Goal: Communication & Community: Answer question/provide support

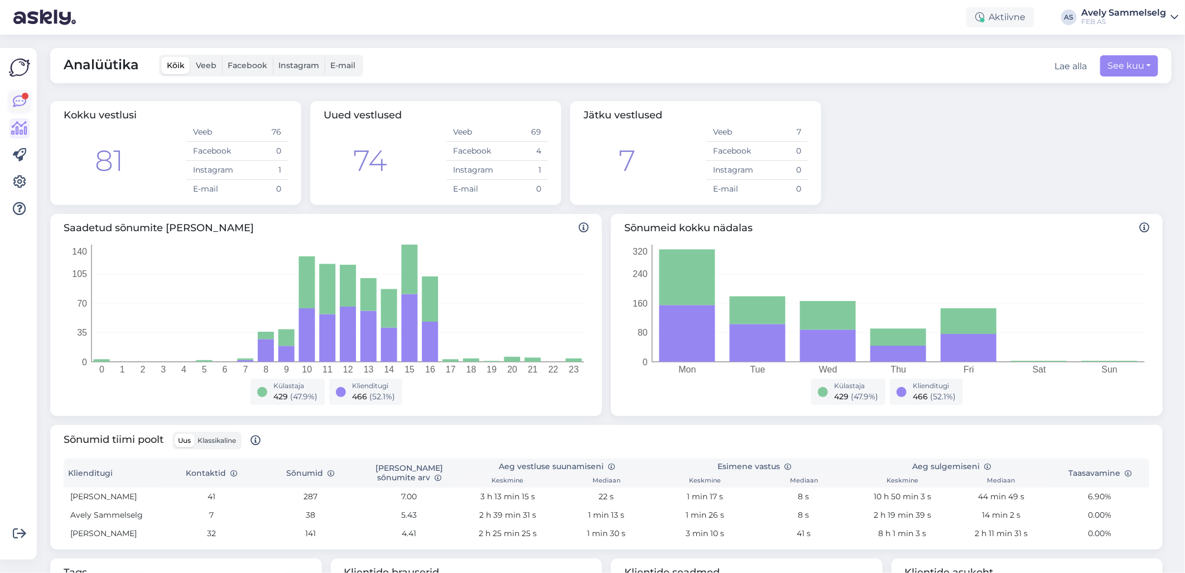
click at [25, 103] on icon at bounding box center [19, 101] width 13 height 13
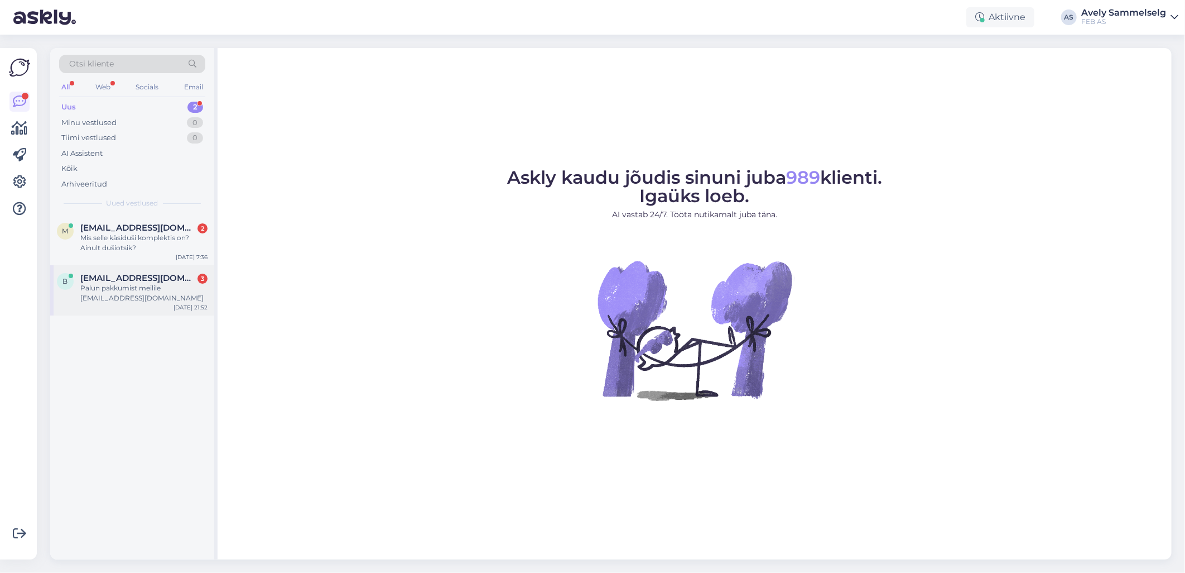
click at [129, 298] on div "Palun pakkumist meilile [EMAIL_ADDRESS][DOMAIN_NAME]" at bounding box center [143, 293] width 127 height 20
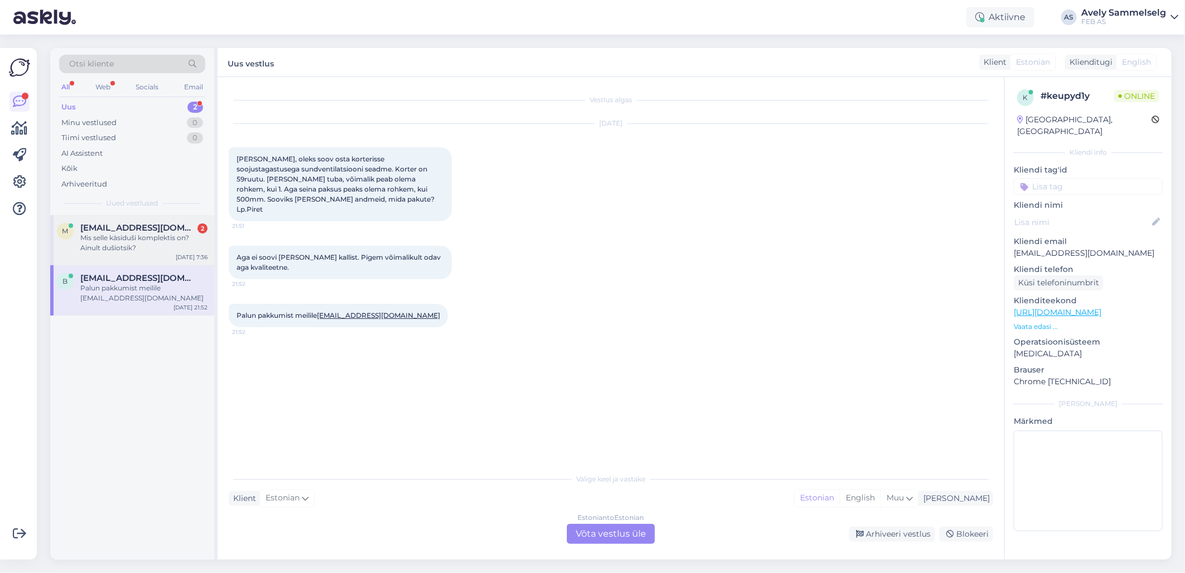
click at [110, 239] on div "Mis selle käsiduši komplektis on? Ainult dušiotsik?" at bounding box center [143, 243] width 127 height 20
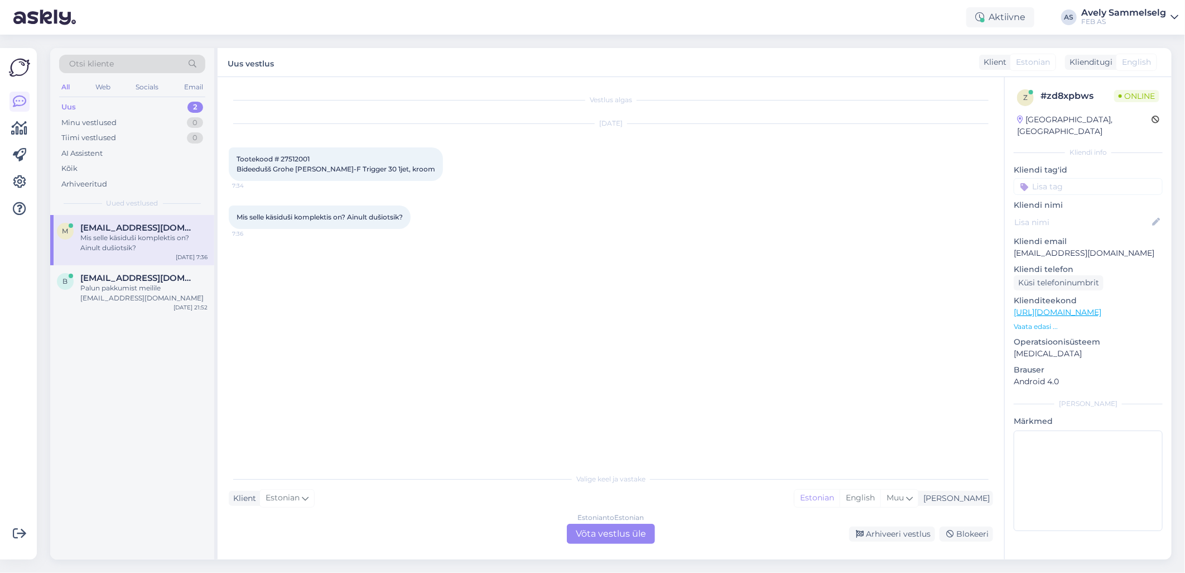
click at [1077, 307] on link "[URL][DOMAIN_NAME]" at bounding box center [1058, 312] width 88 height 10
click at [127, 138] on div "Tiimi vestlused 0" at bounding box center [132, 138] width 146 height 16
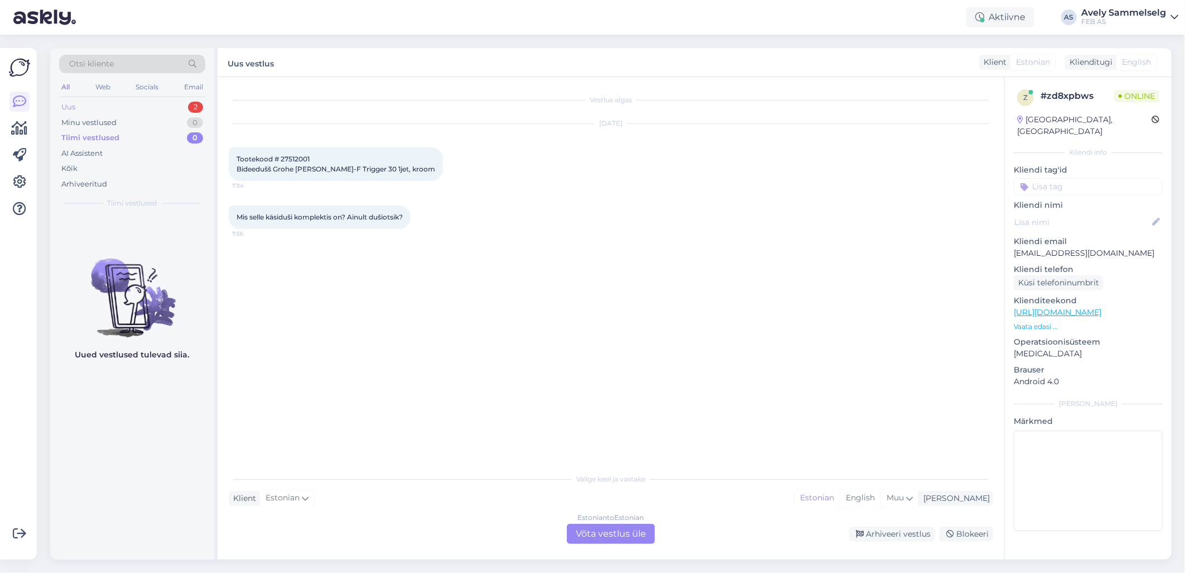
click at [132, 102] on div "Uus 2" at bounding box center [132, 107] width 146 height 16
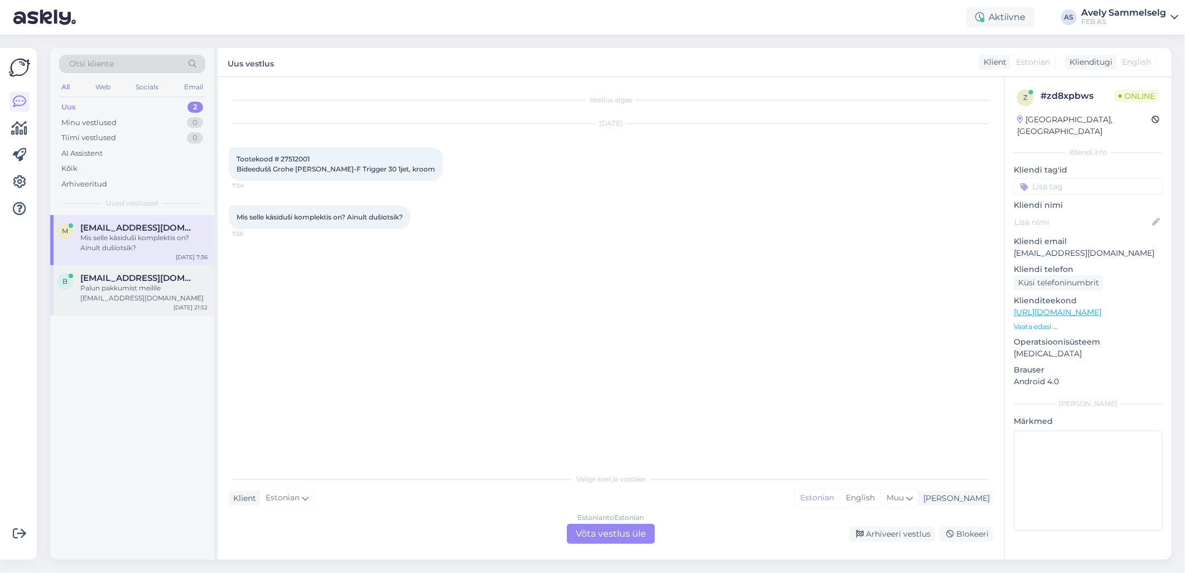
click at [119, 287] on div "Palun pakkumist meilile [EMAIL_ADDRESS][DOMAIN_NAME]" at bounding box center [143, 293] width 127 height 20
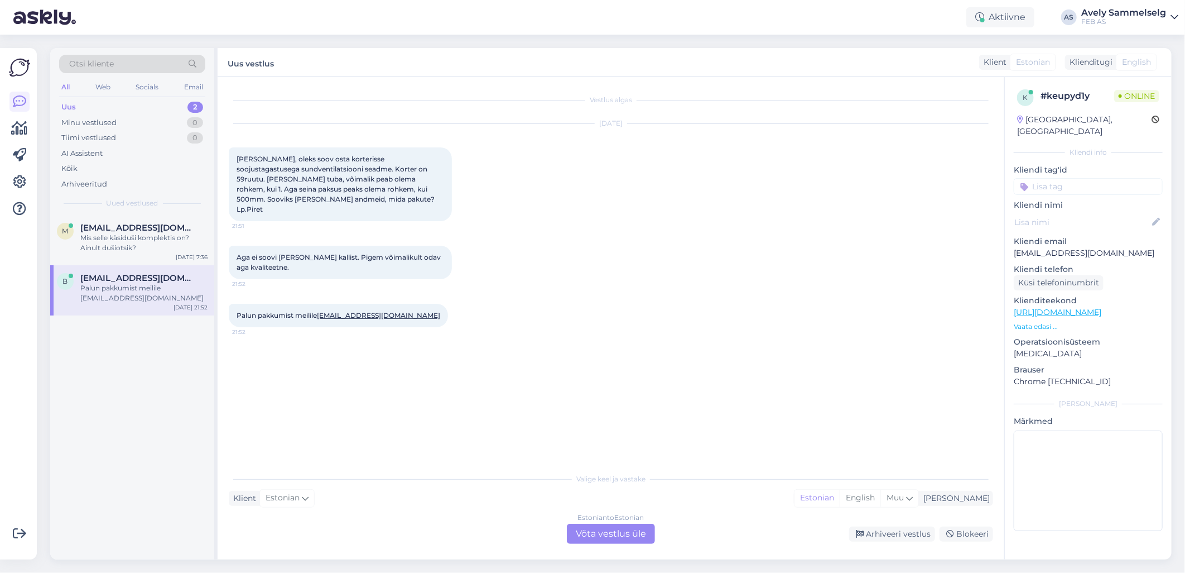
click at [634, 532] on div "Estonian to Estonian Võta vestlus üle" at bounding box center [611, 533] width 88 height 20
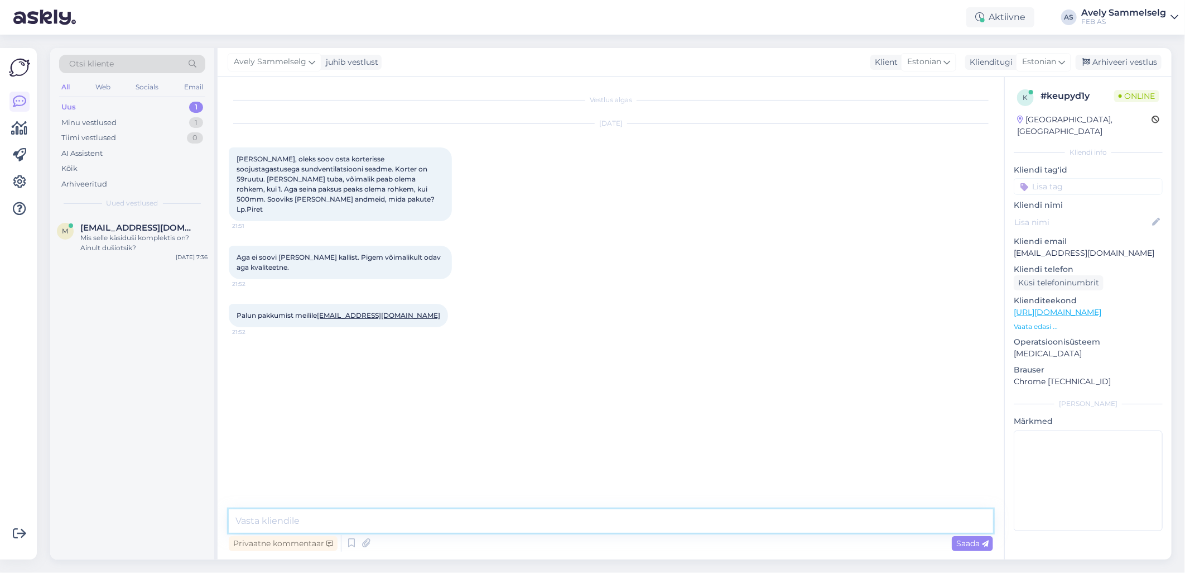
click at [464, 520] on textarea at bounding box center [611, 520] width 764 height 23
type textarea "Tere!"
type textarea "Edastan info müügimehele"
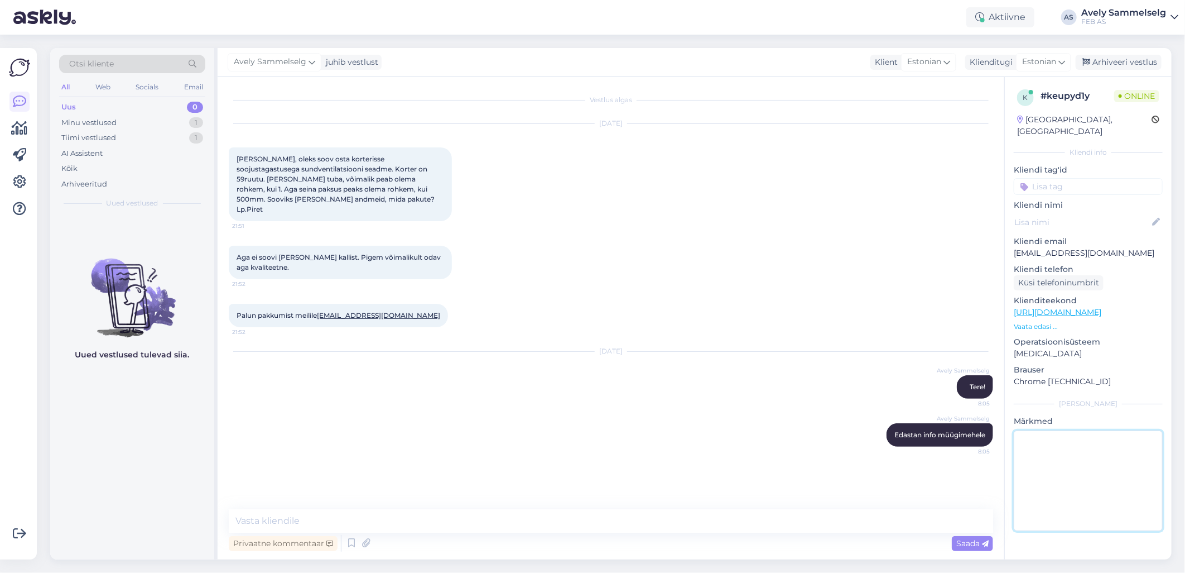
click at [1057, 456] on textarea at bounding box center [1088, 480] width 149 height 100
type textarea "Kaidole edasi saadetud"
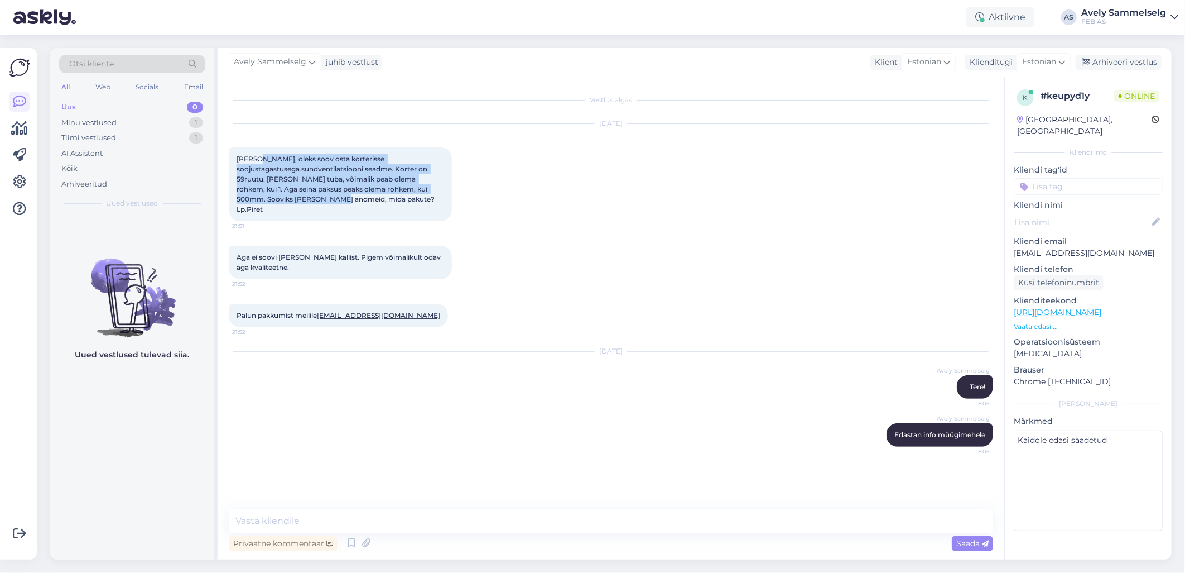
drag, startPoint x: 254, startPoint y: 158, endPoint x: 264, endPoint y: 202, distance: 44.5
click at [264, 202] on span "[PERSON_NAME], oleks soov osta korterisse soojustagastusega sundventilatsiooni …" at bounding box center [337, 184] width 200 height 59
copy span "oleks soov osta korterisse soojustagastusega sundventilatsiooni seadme. Korter …"
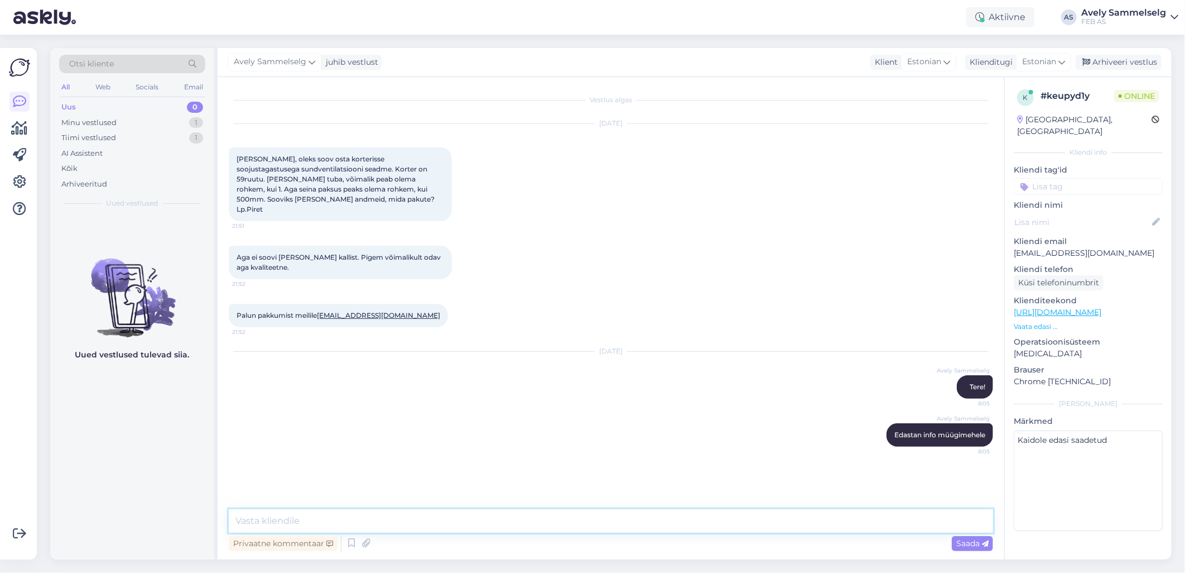
click at [584, 514] on textarea at bounding box center [611, 520] width 764 height 23
type textarea "Kas oleks võimalik igaks juhuks [PERSON_NAME] telefoninumbrit saada?"
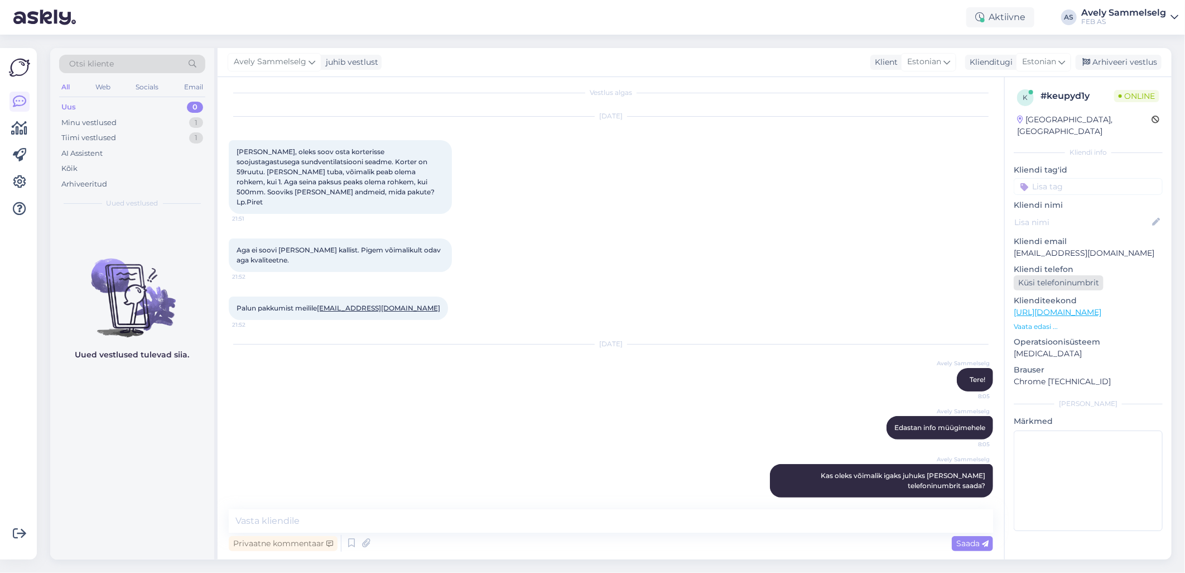
click at [1054, 275] on div "Küsi telefoninumbrit" at bounding box center [1059, 282] width 90 height 15
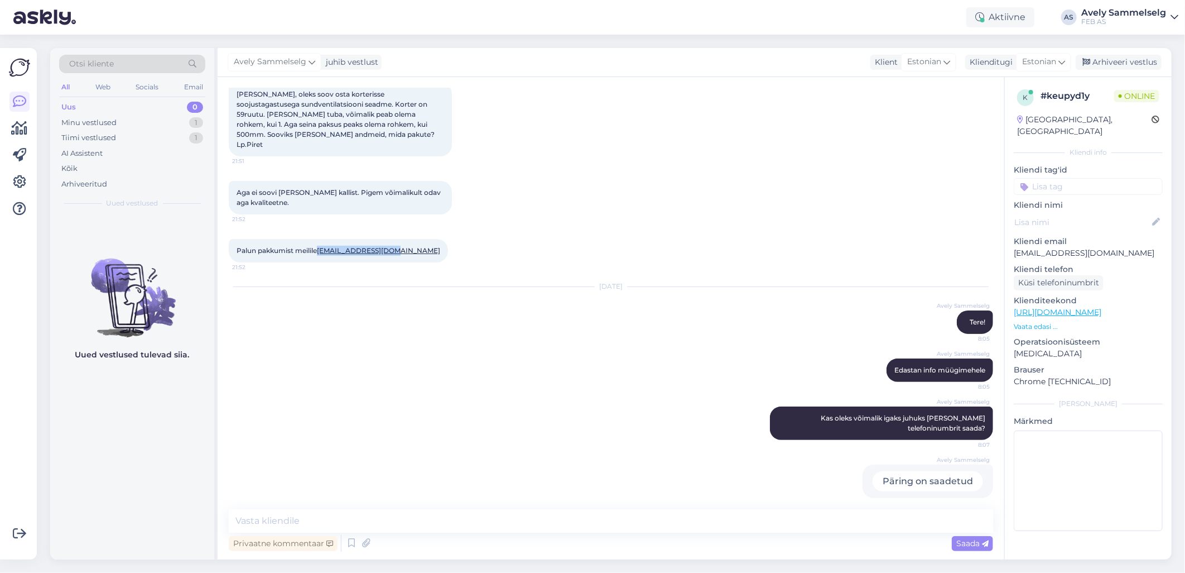
drag, startPoint x: 395, startPoint y: 239, endPoint x: 321, endPoint y: 251, distance: 74.7
click at [321, 251] on div "Palun pakkumist meilile [EMAIL_ADDRESS][DOMAIN_NAME] 21:52" at bounding box center [338, 250] width 219 height 23
copy link "[EMAIL_ADDRESS][DOMAIN_NAME]"
click at [146, 138] on div "Tiimi vestlused 1" at bounding box center [132, 138] width 146 height 16
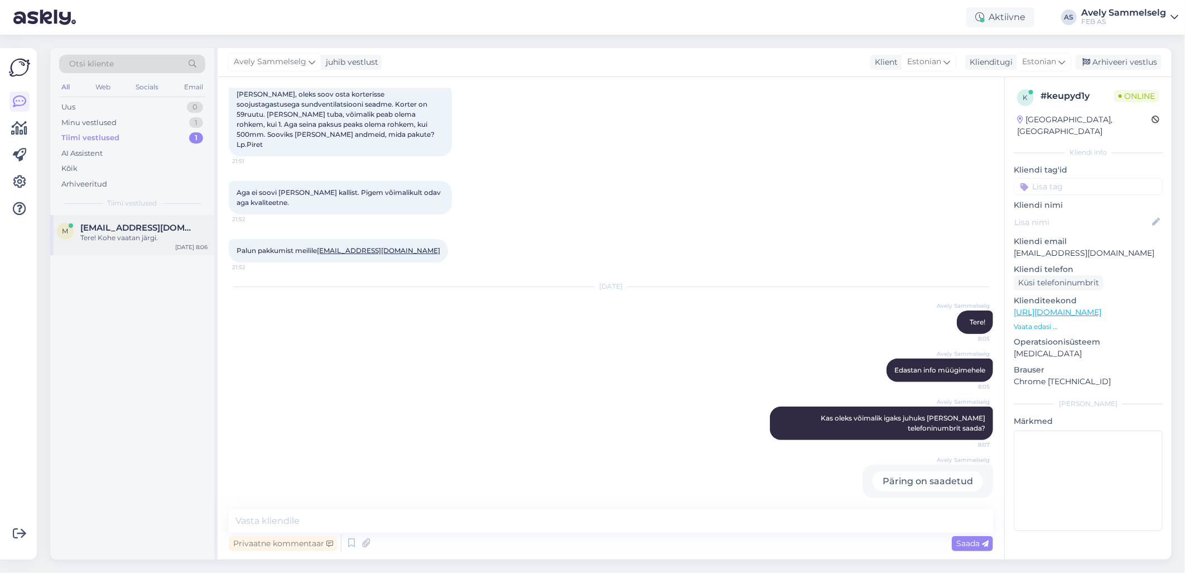
click at [134, 235] on div "Tere! Kohe vaatan järgi." at bounding box center [143, 238] width 127 height 10
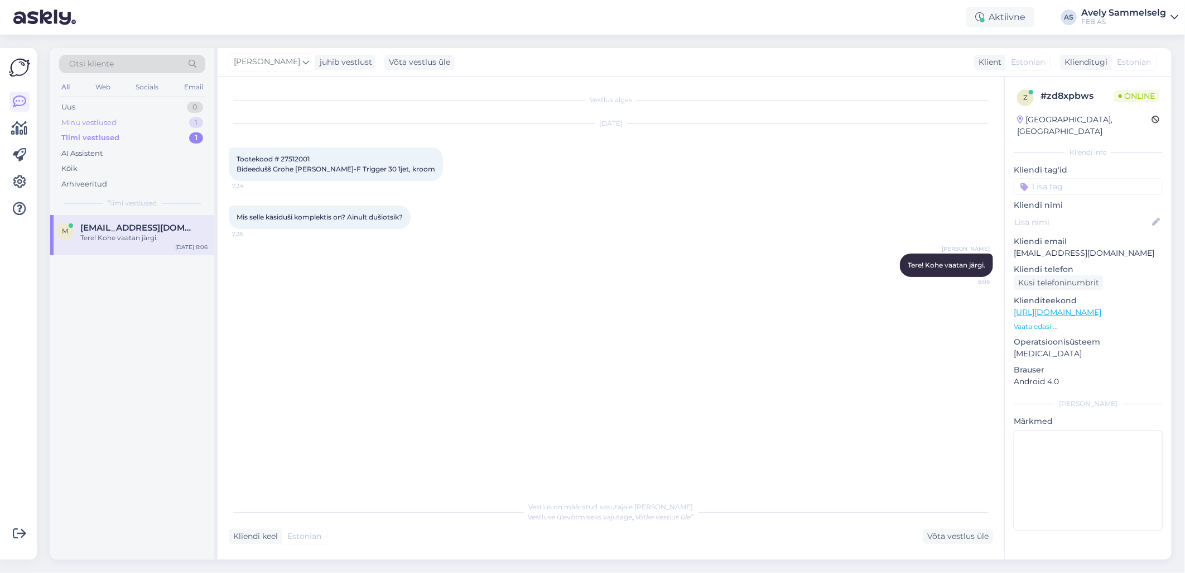
click at [118, 119] on div "Minu vestlused 1" at bounding box center [132, 123] width 146 height 16
click at [128, 229] on span "[EMAIL_ADDRESS][DOMAIN_NAME]" at bounding box center [138, 228] width 116 height 10
type textarea "Kaidole edasi saadetud"
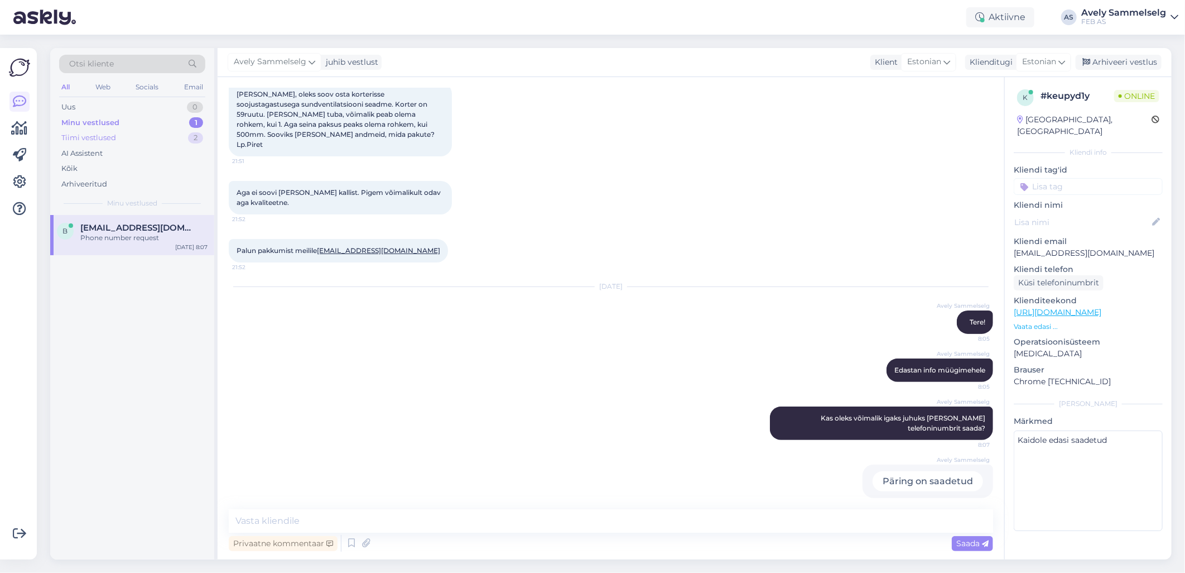
click at [164, 141] on div "Tiimi vestlused 2" at bounding box center [132, 138] width 146 height 16
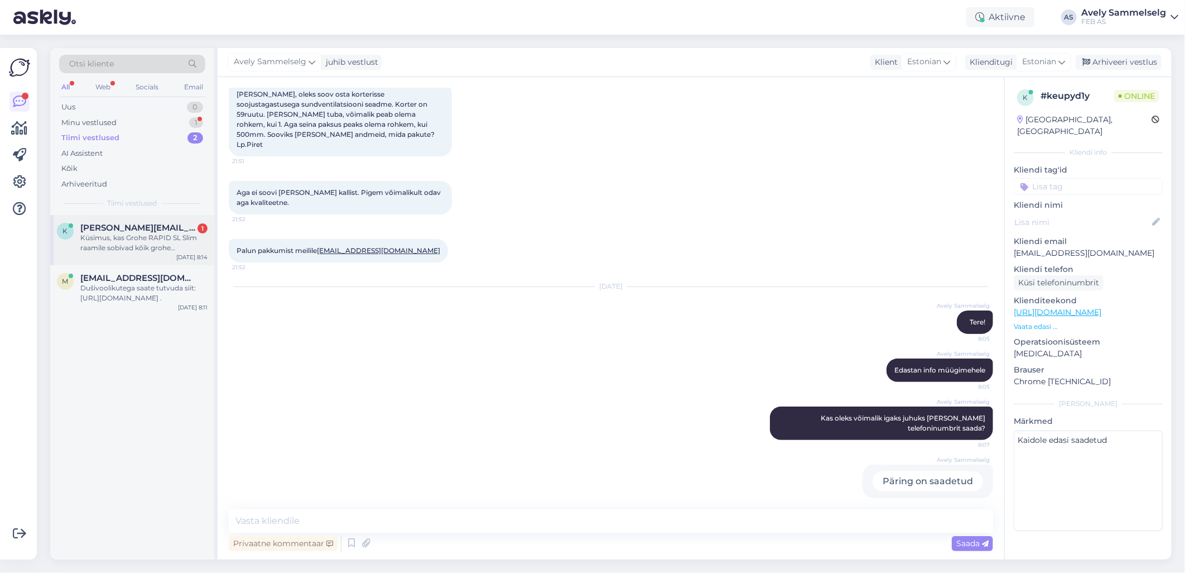
click at [131, 246] on div "Küsimus, kas Grohe RAPID SL Slim raamile sobivad kõik grohe seinapealsed wc pot…" at bounding box center [143, 243] width 127 height 20
